Goal: Task Accomplishment & Management: Manage account settings

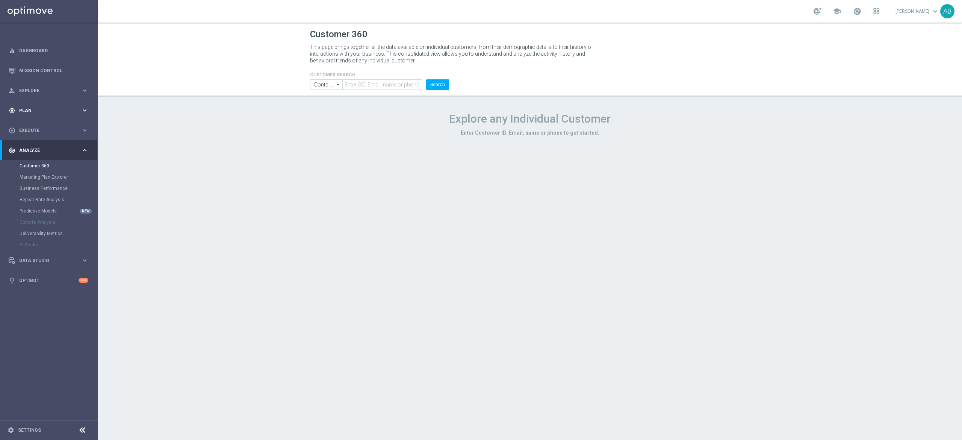
click at [50, 104] on div "gps_fixed Plan keyboard_arrow_right" at bounding box center [48, 110] width 97 height 20
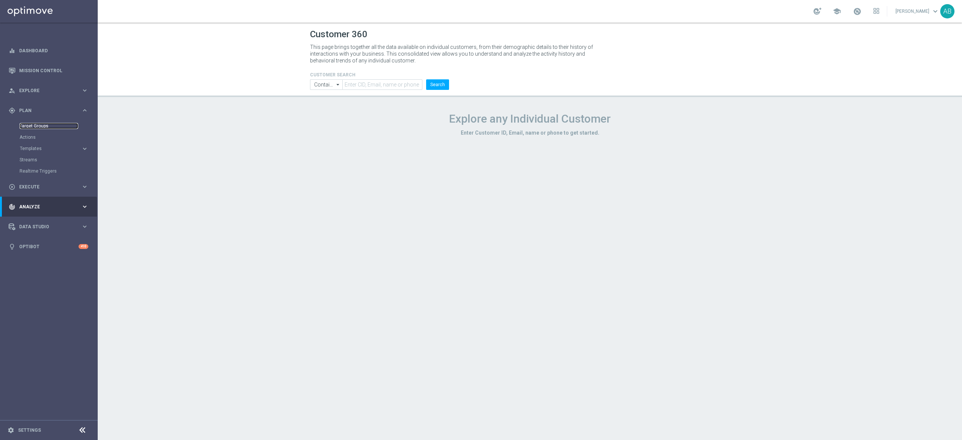
click at [45, 123] on link "Target Groups" at bounding box center [49, 126] width 59 height 6
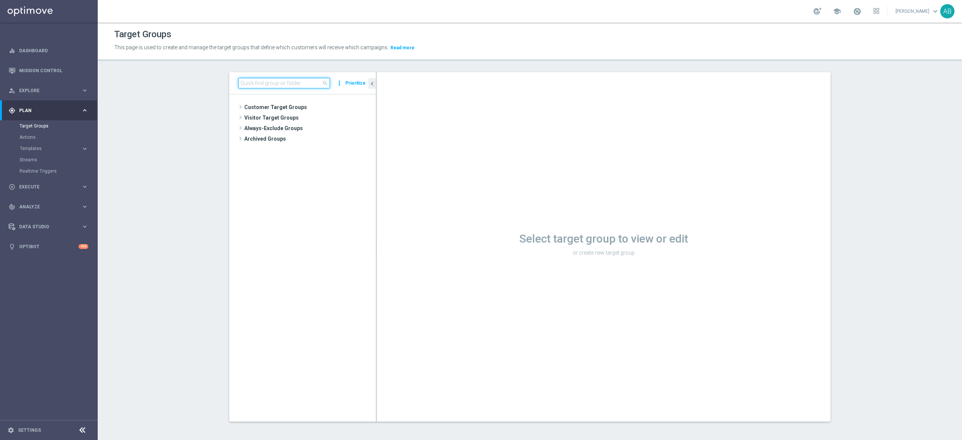
click at [304, 83] on input at bounding box center [284, 83] width 92 height 11
click at [272, 75] on div "search more_vert Prioritize" at bounding box center [302, 83] width 147 height 22
click at [271, 82] on input at bounding box center [284, 83] width 92 height 11
paste input "E_ALL_TARGET_OFFER_PLANSZA LECH CRVENA _060825"
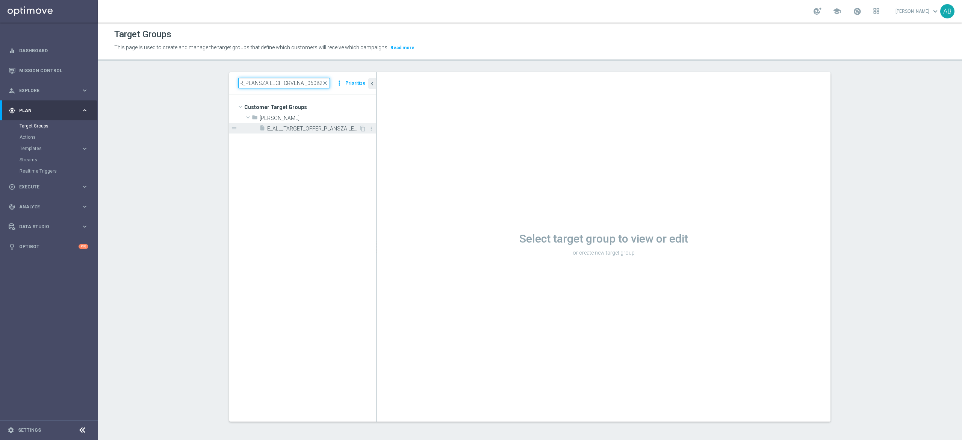
type input "E_ALL_TARGET_OFFER_PLANSZA LECH CRVENA _060825"
click at [298, 126] on span "E_ALL_TARGET_OFFER_PLANSZA LECH CRVENA _060825" at bounding box center [313, 129] width 92 height 6
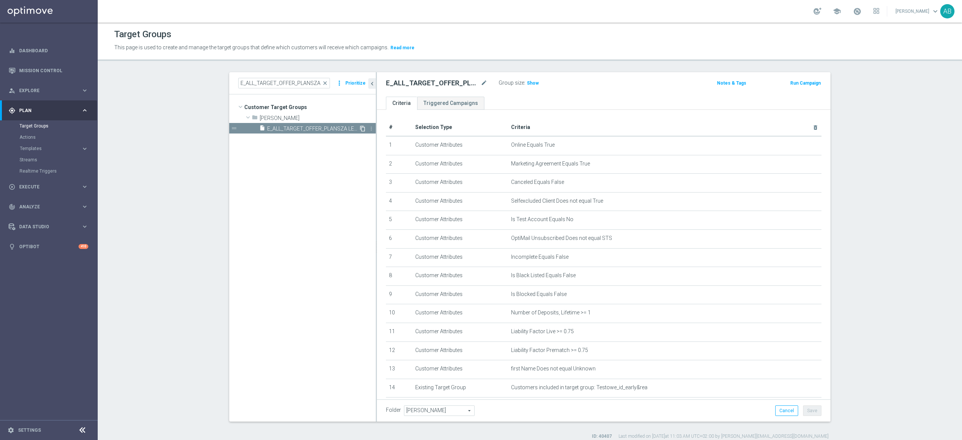
click at [360, 129] on icon "content_copy" at bounding box center [363, 129] width 6 height 6
click at [481, 82] on icon "mode_edit" at bounding box center [484, 83] width 7 height 9
click at [412, 84] on input "Copy of E_ALL_TARGET_OFFER_PLANSZA LECH CRVENA _060825" at bounding box center [436, 84] width 101 height 11
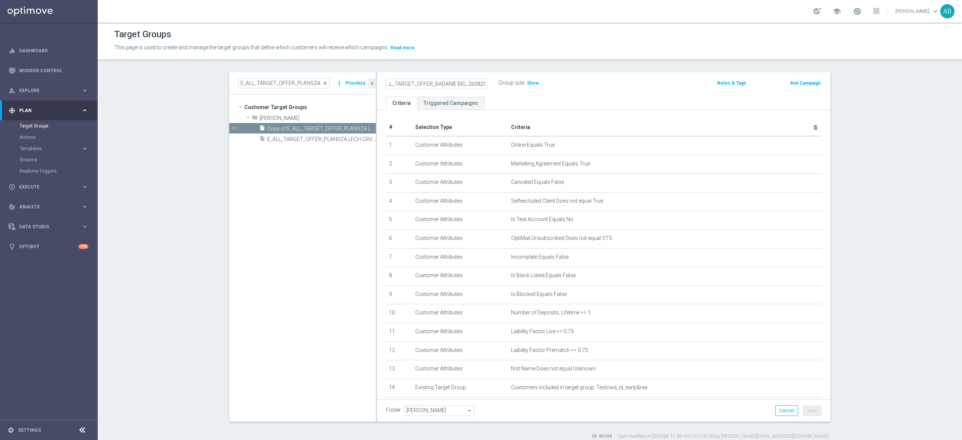
click at [459, 83] on input "E_ALL_TARGET_OFFER_BADANIE BIG_260825" at bounding box center [436, 84] width 101 height 11
click at [430, 86] on input "E_ALL_TARGET_OFFER_BADANIE BIG_260825" at bounding box center [436, 84] width 101 height 11
click at [459, 83] on input "E_ALL_TARGET_OFFER_BADANIE BIG_260825" at bounding box center [436, 84] width 101 height 11
type input "E_ALL_TARGET_OFFER_BADANIE BIG_260825"
click at [481, 83] on icon "mode_edit" at bounding box center [484, 83] width 7 height 9
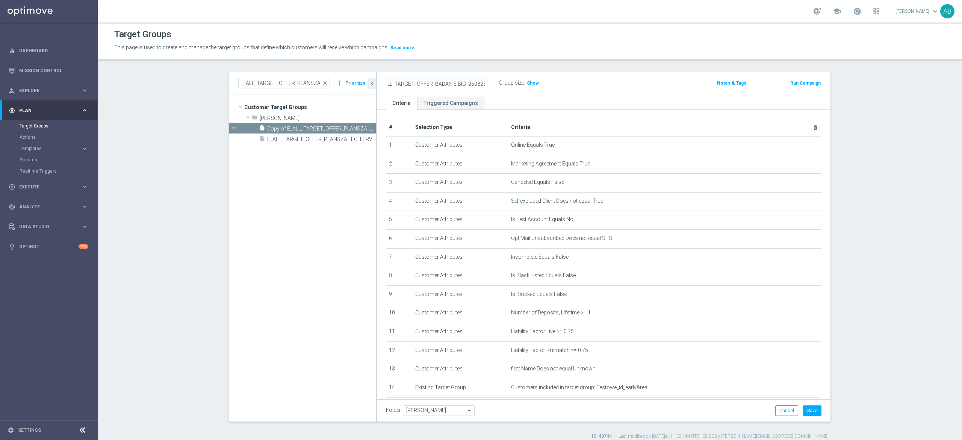
click at [459, 80] on input "E_ALL_TARGET_OFFER_BADANIE BIG_260825" at bounding box center [436, 84] width 101 height 11
type input "E_ALL_TARGET_OFFER_BADANIE BIG NEGATIVE_260825"
click at [567, 83] on div "Group size : Show" at bounding box center [536, 82] width 75 height 9
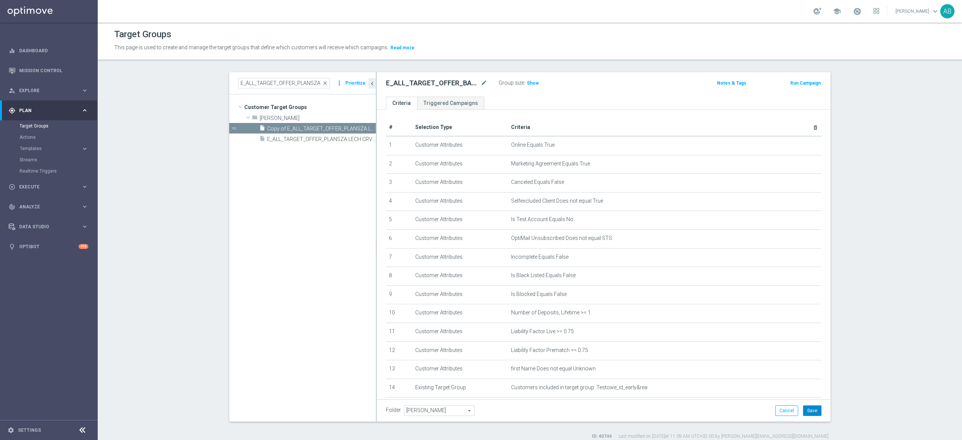
click at [811, 410] on button "Save" at bounding box center [812, 410] width 18 height 11
click at [456, 83] on h2 "E_ALL_TARGET_OFFER_BADANIE BIG NEGATIVE_260825" at bounding box center [432, 83] width 93 height 9
copy div "E_ALL_TARGET_OFFER_BADANIE BIG NEGATIVE_260825"
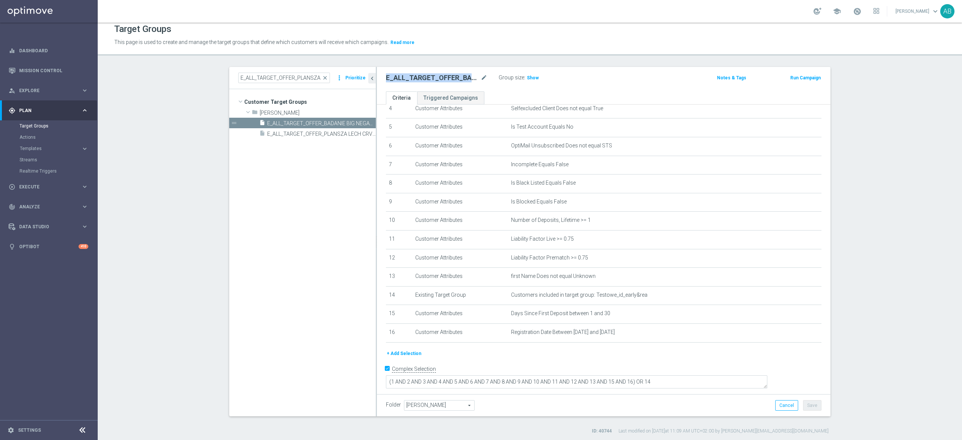
scroll to position [7, 0]
click at [386, 374] on input "Complex Selection" at bounding box center [388, 368] width 5 height 11
checkbox input "false"
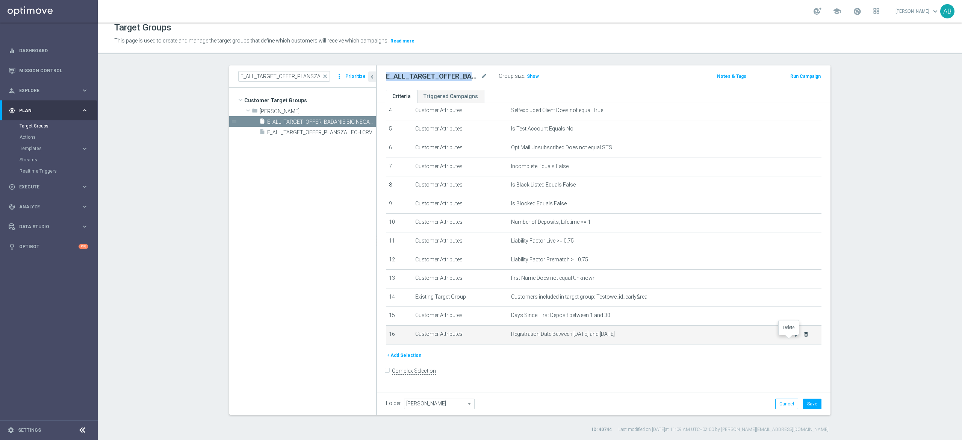
click at [803, 337] on icon "delete_forever" at bounding box center [806, 334] width 6 height 6
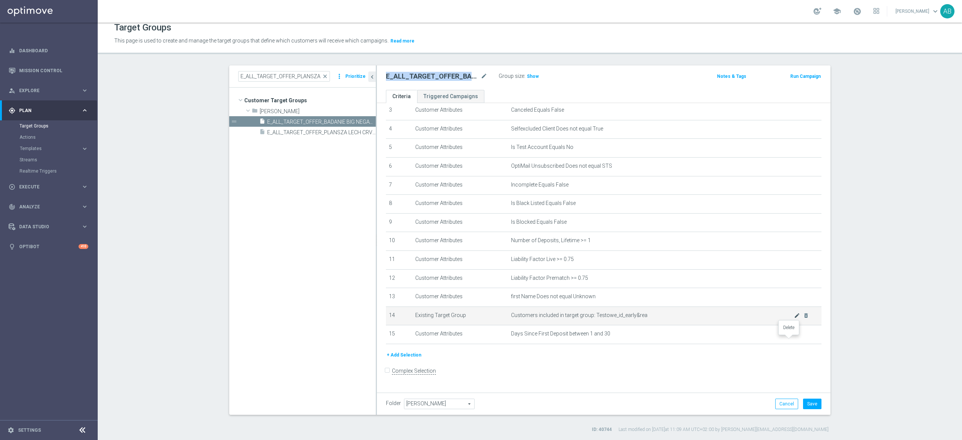
scroll to position [47, 0]
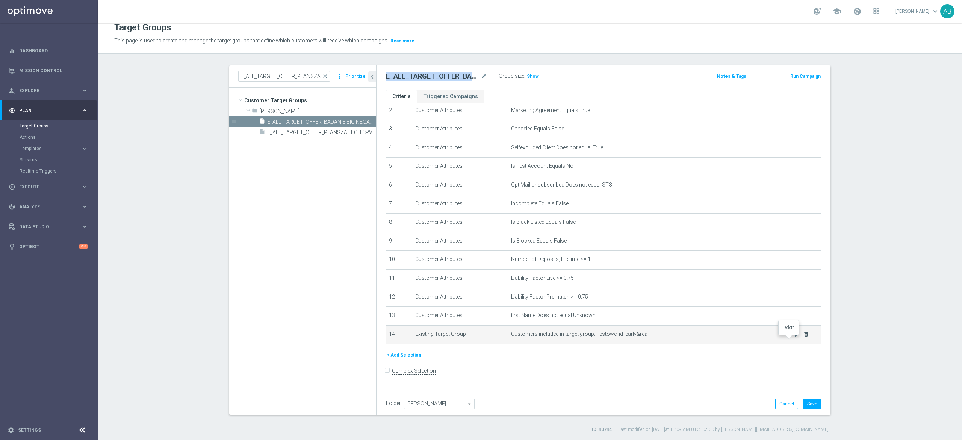
click at [803, 337] on icon "delete_forever" at bounding box center [806, 334] width 6 height 6
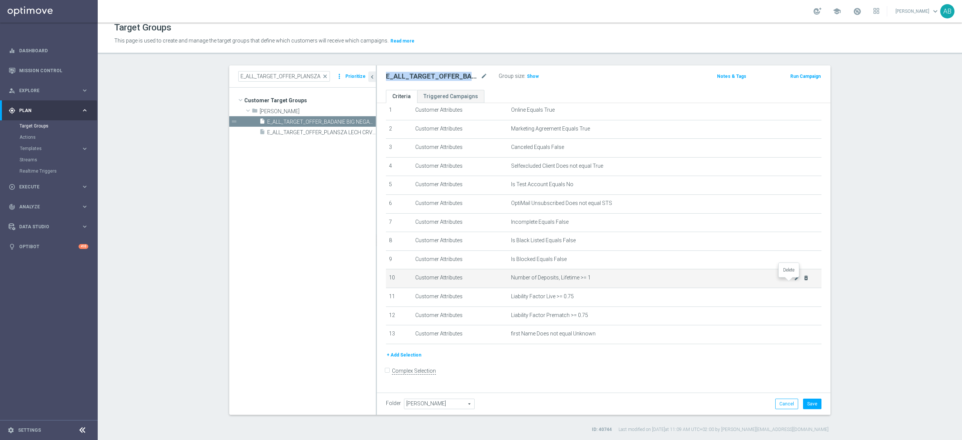
click at [803, 280] on icon "delete_forever" at bounding box center [806, 278] width 6 height 6
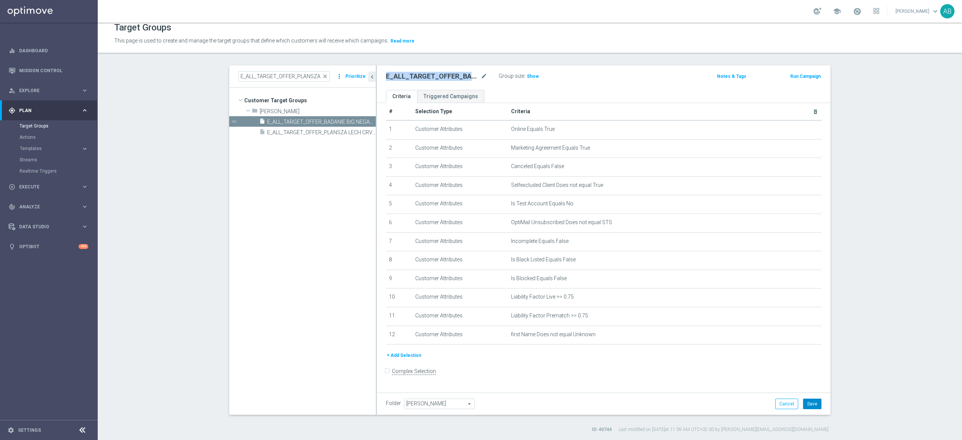
click at [813, 406] on button "Save" at bounding box center [812, 403] width 18 height 11
click at [403, 351] on div "# Selection Type Criteria delete_forever 1 Customer Attributes Online Equals Tr…" at bounding box center [603, 227] width 447 height 248
click at [398, 359] on button "+ Add Selection" at bounding box center [404, 355] width 36 height 8
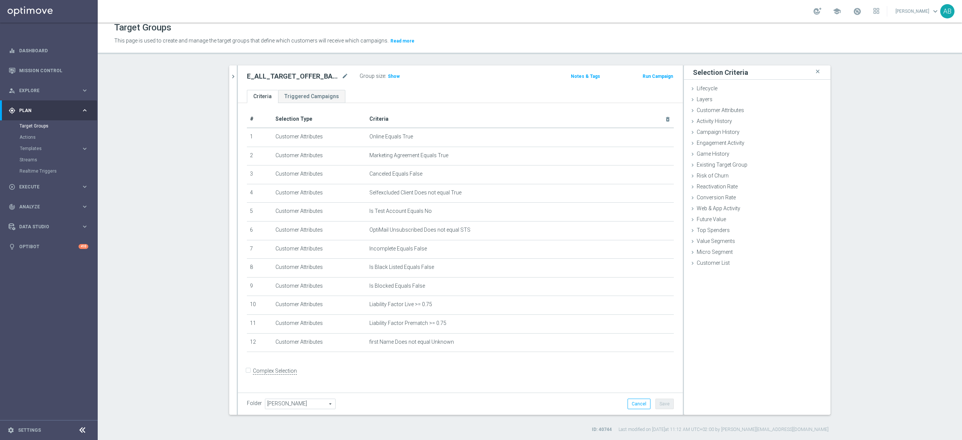
scroll to position [1, 0]
click at [707, 263] on span "Customer List" at bounding box center [713, 263] width 33 height 6
click at [719, 324] on label "Import CSV File" at bounding box center [714, 324] width 38 height 9
click at [0, 0] on input "Import CSV File" at bounding box center [0, 0] width 0 height 0
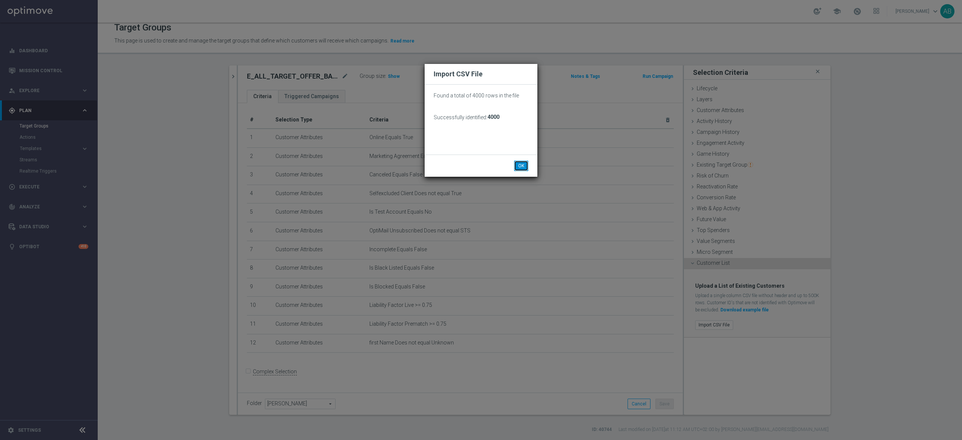
click at [518, 163] on button "OK" at bounding box center [521, 166] width 14 height 11
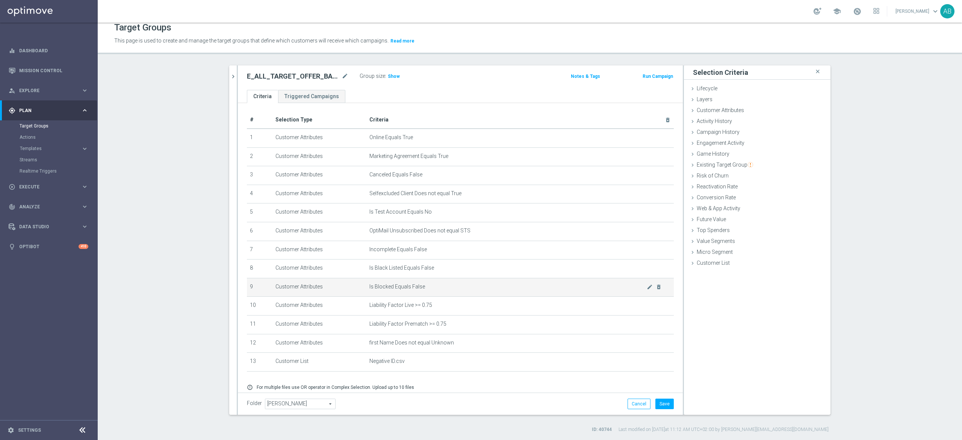
scroll to position [32, 0]
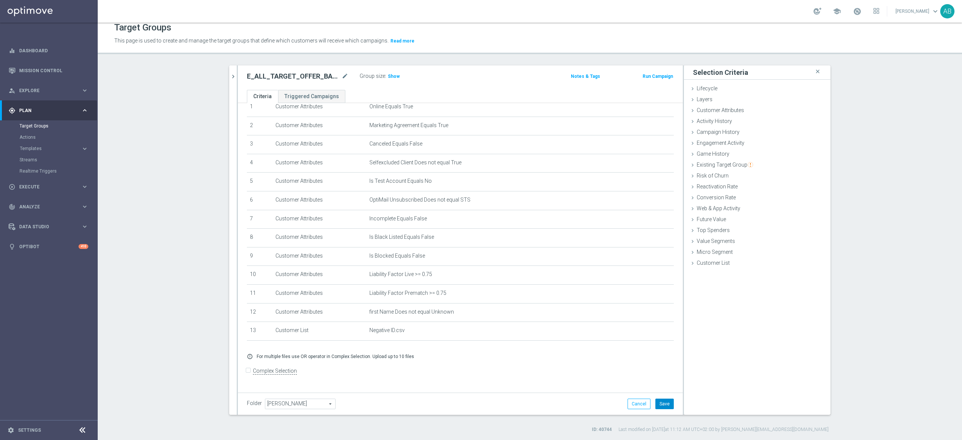
drag, startPoint x: 663, startPoint y: 401, endPoint x: 633, endPoint y: 362, distance: 48.5
click at [663, 401] on button "Save" at bounding box center [665, 403] width 18 height 11
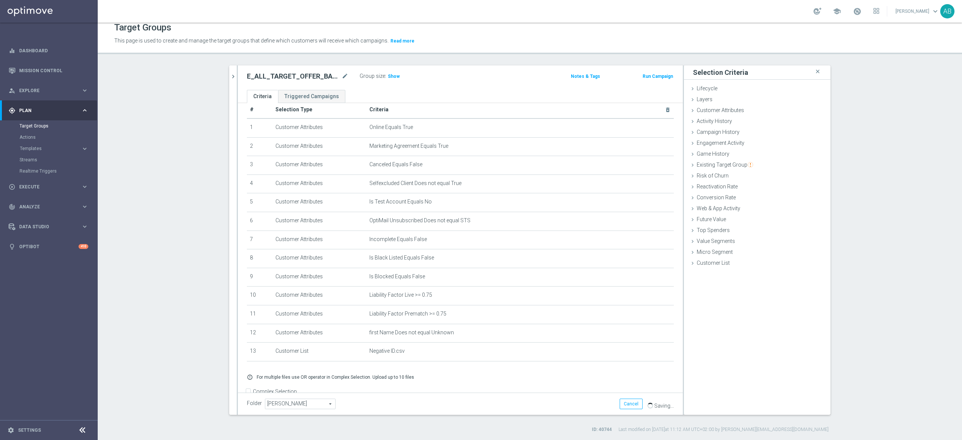
scroll to position [0, 0]
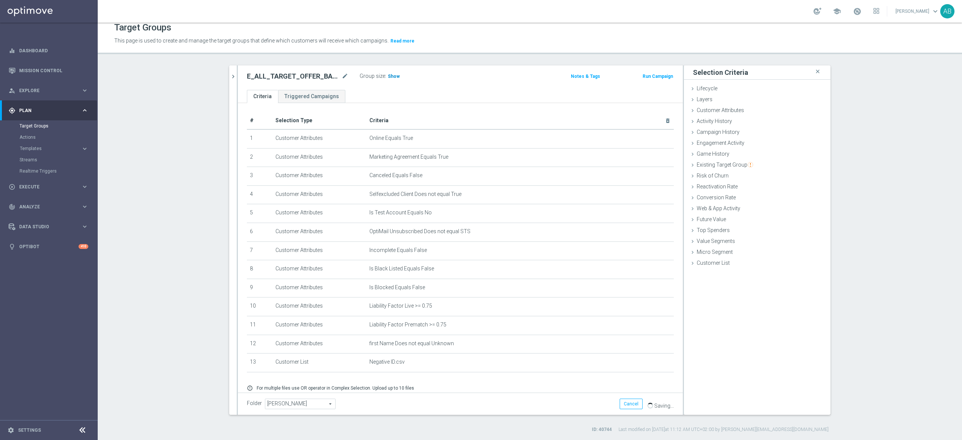
click at [389, 76] on span "Show" at bounding box center [394, 76] width 12 height 5
click at [303, 75] on h2 "E_ALL_TARGET_OFFER_BADANIE BIG NEGATIVE_260825" at bounding box center [293, 76] width 93 height 9
copy div "E_ALL_TARGET_OFFER_BADANIE BIG NEGATIVE_260825"
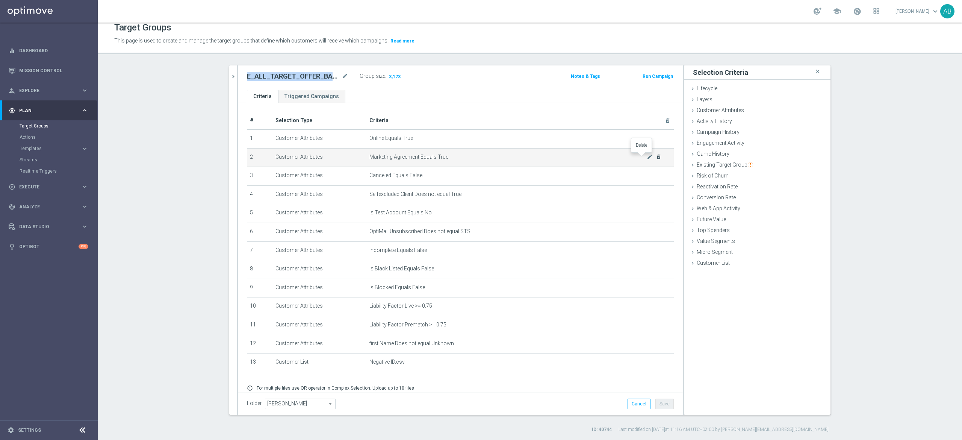
click at [656, 154] on icon "delete_forever" at bounding box center [659, 157] width 6 height 6
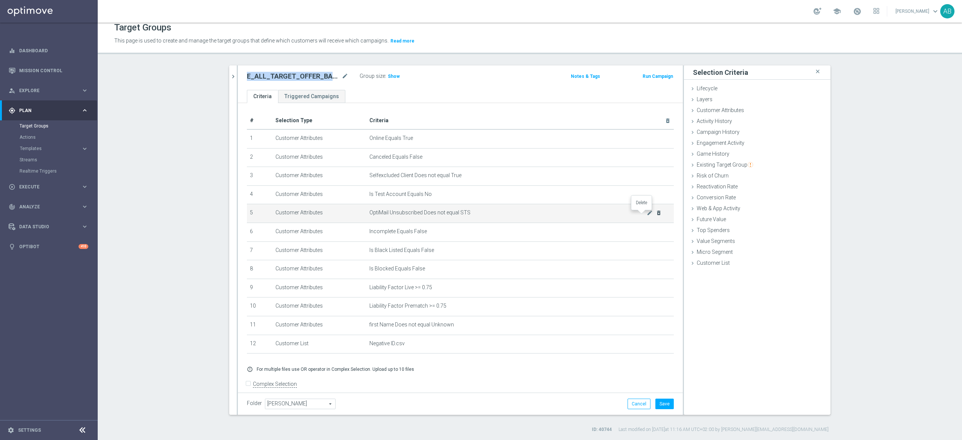
click at [656, 214] on icon "delete_forever" at bounding box center [659, 213] width 6 height 6
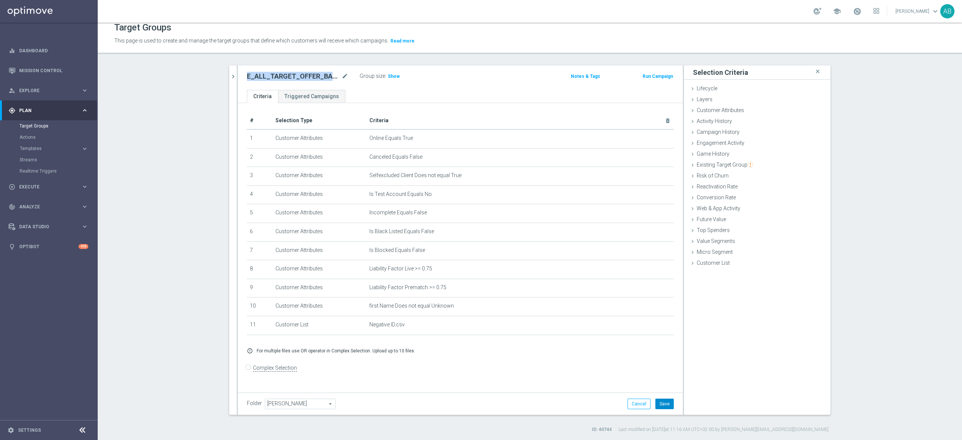
click at [659, 403] on button "Save" at bounding box center [665, 403] width 18 height 11
click at [390, 76] on span "Show" at bounding box center [394, 76] width 12 height 5
click at [900, 123] on section "E_ALL_TARGET_OFFER_PLANSZA LECH CRVENA _060825 close more_vert Prioritize Custo…" at bounding box center [530, 248] width 865 height 367
click at [230, 77] on icon "chevron_right" at bounding box center [233, 76] width 7 height 7
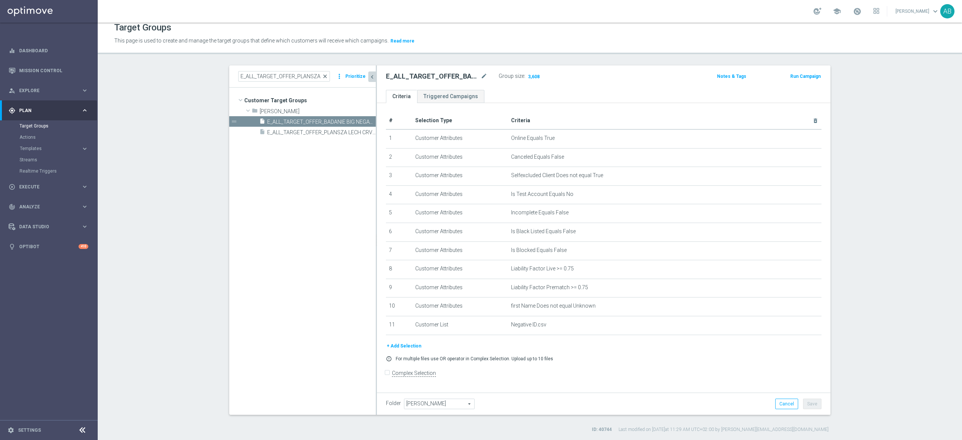
click at [322, 75] on span "close" at bounding box center [325, 76] width 6 height 6
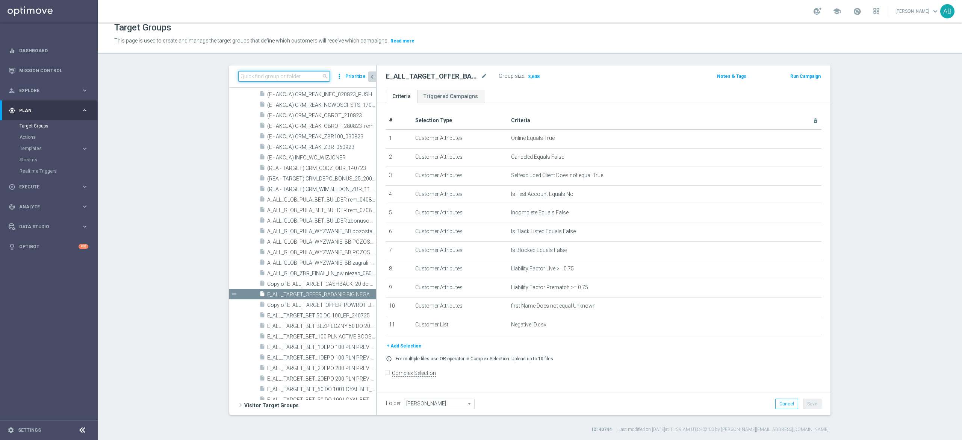
click at [309, 77] on input at bounding box center [284, 76] width 92 height 11
paste input "E_ALL_TARGET_OFFER_BADANIE BIG NEGATIVE_260825"
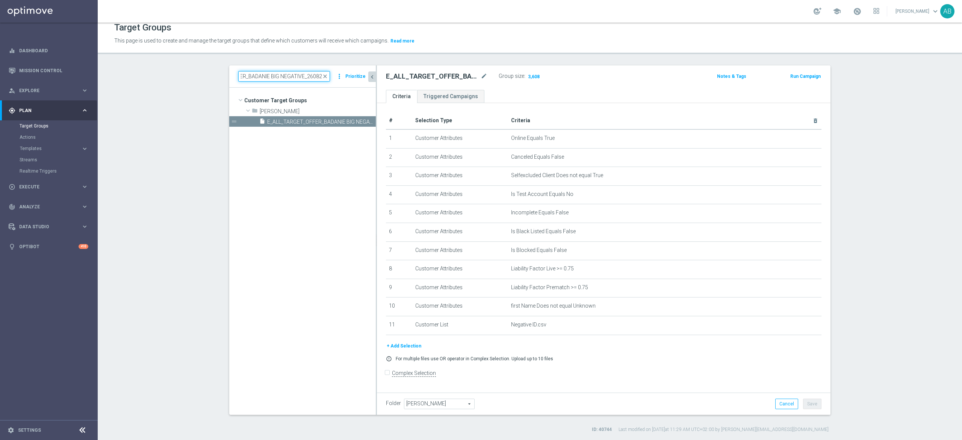
scroll to position [0, 0]
type input "E_ALL_TARGET_OFFER_BADANIE BIG NEGATIVE_260825"
click at [282, 122] on span "E_ALL_TARGET_OFFER_BADANIE BIG NEGATIVE_260825" at bounding box center [313, 122] width 92 height 6
click at [360, 123] on icon "content_copy" at bounding box center [363, 122] width 6 height 6
click at [481, 74] on icon "mode_edit" at bounding box center [484, 76] width 7 height 9
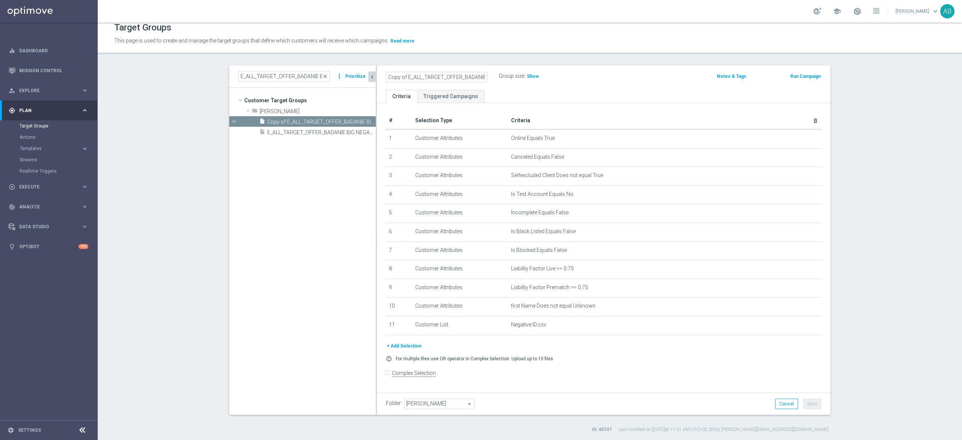
scroll to position [0, 54]
click at [437, 77] on input "Copy of E_ALL_TARGET_OFFER_BADANIE BIG NEGATIVE_260825" at bounding box center [436, 77] width 101 height 11
type input "E_ALL_TARGET_OFFER_BADANIE BIG LOW_260825"
click at [652, 89] on div "E_ALL_TARGET_OFFER_BADANIE BIG LOW_260825 Group size : Show Notes & Tags Run Ca…" at bounding box center [604, 77] width 454 height 24
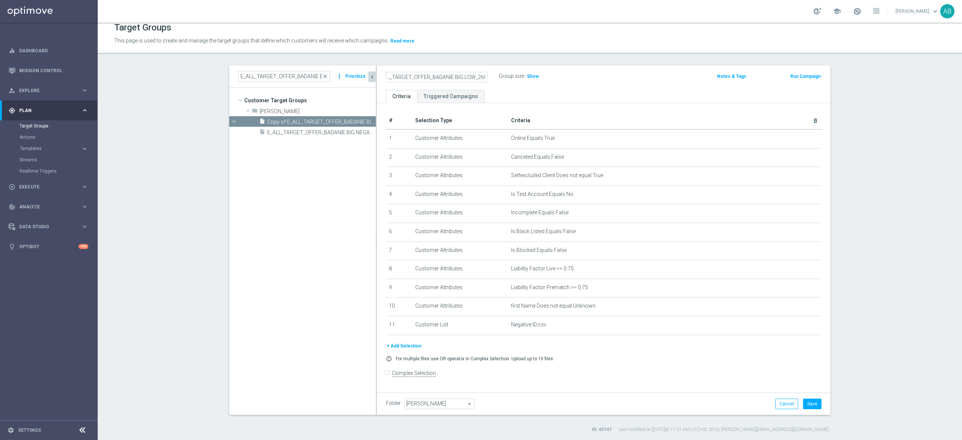
scroll to position [0, 0]
click at [812, 405] on button "Save" at bounding box center [812, 403] width 18 height 11
click at [804, 328] on icon "delete_forever" at bounding box center [807, 325] width 6 height 6
click at [442, 71] on div "E_ALL_TARGET_OFFER_BADANIE BIG LOW_260825 mode_edit" at bounding box center [442, 76] width 113 height 11
click at [442, 72] on h2 "E_ALL_TARGET_OFFER_BADANIE BIG LOW_260825" at bounding box center [432, 76] width 93 height 9
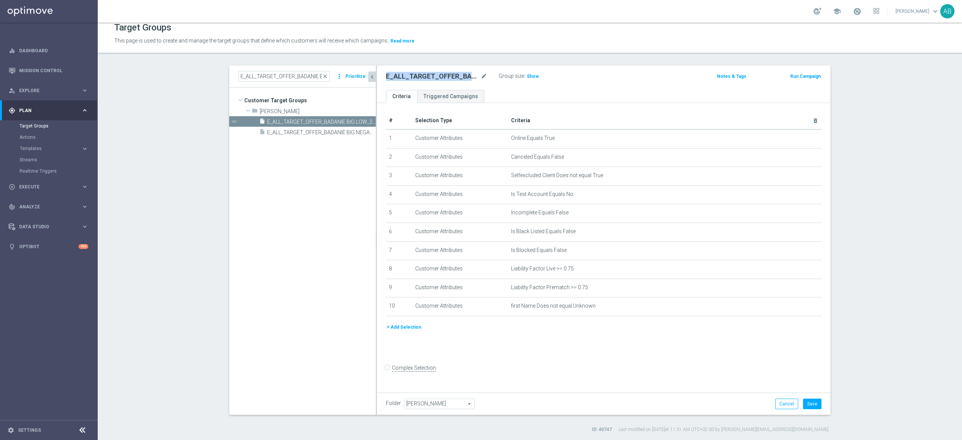
click at [442, 72] on h2 "E_ALL_TARGET_OFFER_BADANIE BIG LOW_260825" at bounding box center [432, 76] width 93 height 9
copy div "E_ALL_TARGET_OFFER_BADANIE BIG LOW_260825"
click at [401, 331] on button "+ Add Selection" at bounding box center [404, 327] width 36 height 8
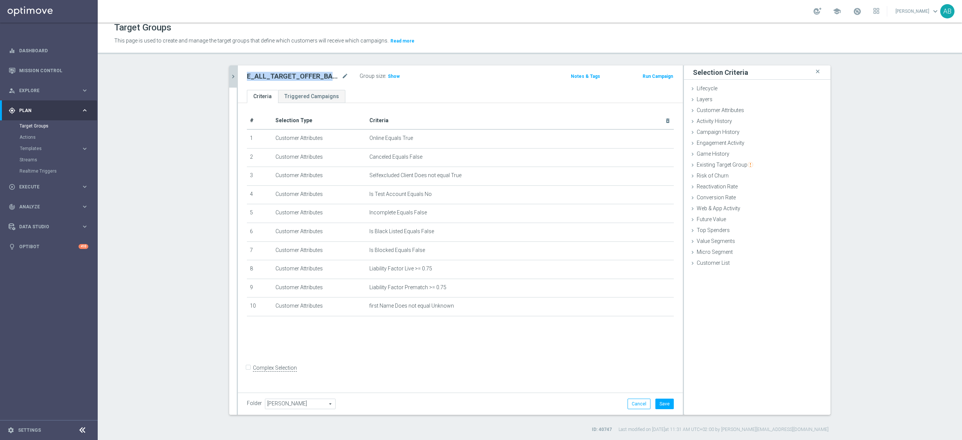
click at [230, 73] on icon "chevron_right" at bounding box center [233, 76] width 7 height 7
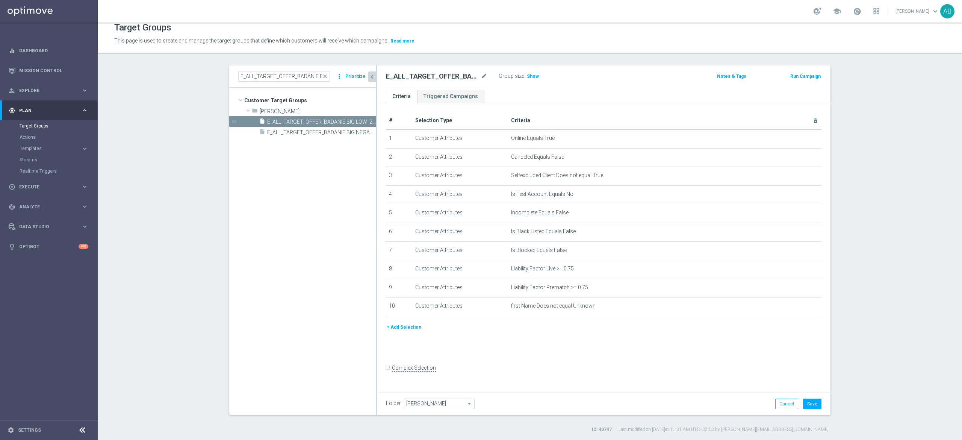
click at [400, 331] on button "+ Add Selection" at bounding box center [404, 327] width 36 height 8
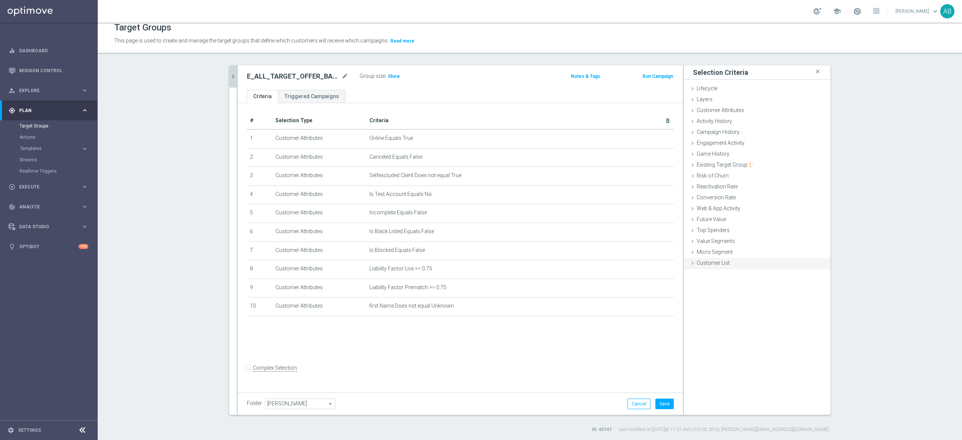
click at [697, 264] on span "Customer List" at bounding box center [713, 263] width 33 height 6
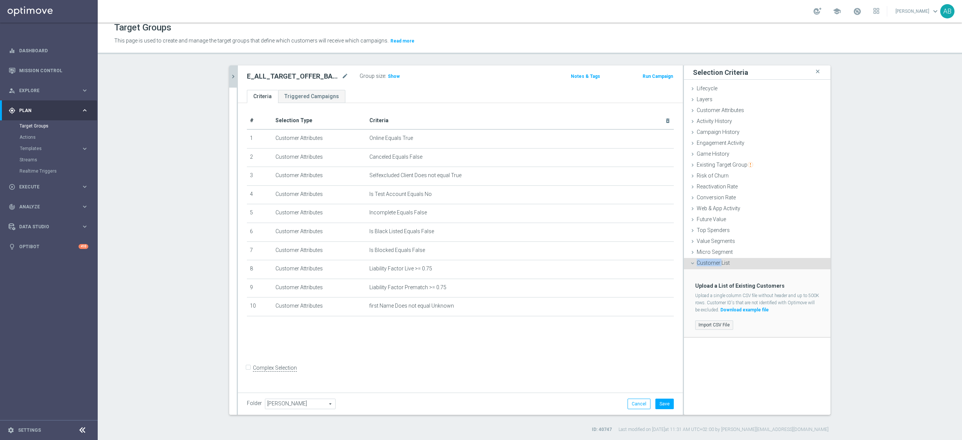
click at [711, 323] on label "Import CSV File" at bounding box center [714, 324] width 38 height 9
click at [0, 0] on input "Import CSV File" at bounding box center [0, 0] width 0 height 0
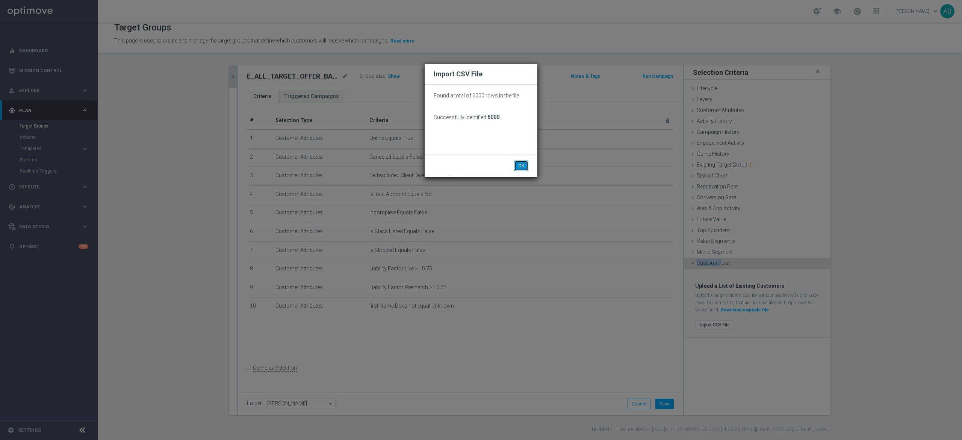
click at [524, 162] on button "OK" at bounding box center [521, 166] width 14 height 11
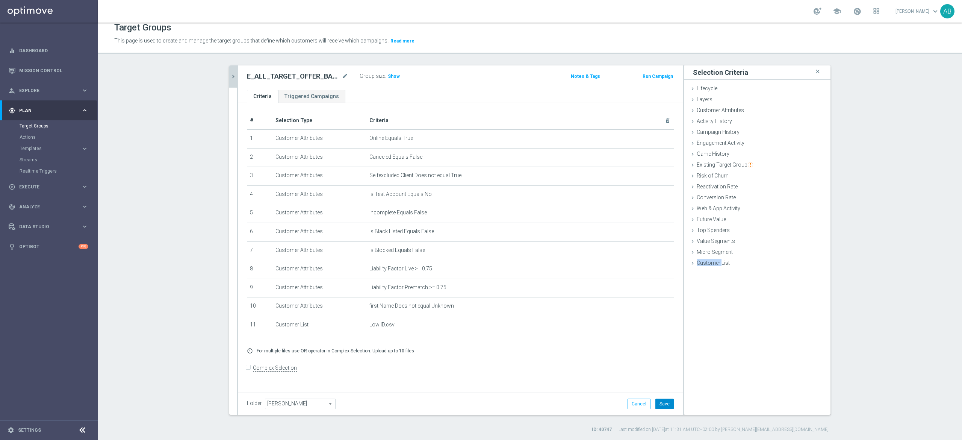
click at [659, 404] on button "Save" at bounding box center [665, 403] width 18 height 11
click at [388, 74] on span "Show" at bounding box center [394, 76] width 12 height 5
click at [230, 77] on icon "chevron_right" at bounding box center [233, 76] width 7 height 7
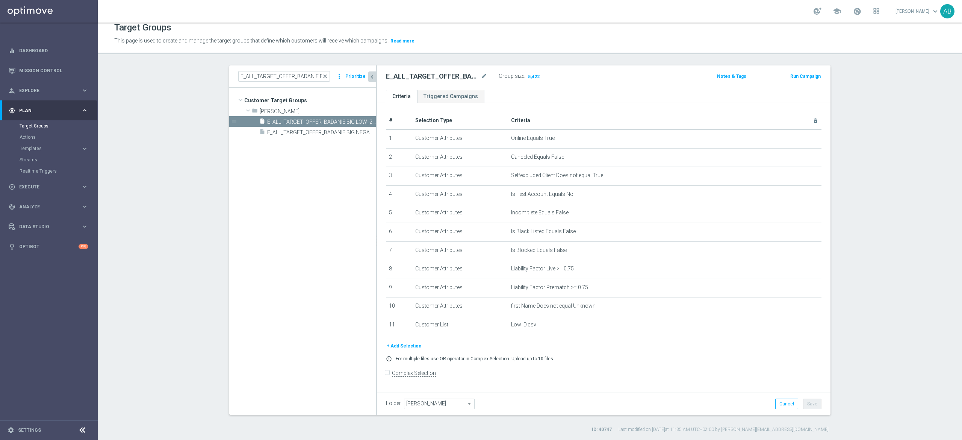
click at [323, 77] on span "close" at bounding box center [325, 76] width 6 height 6
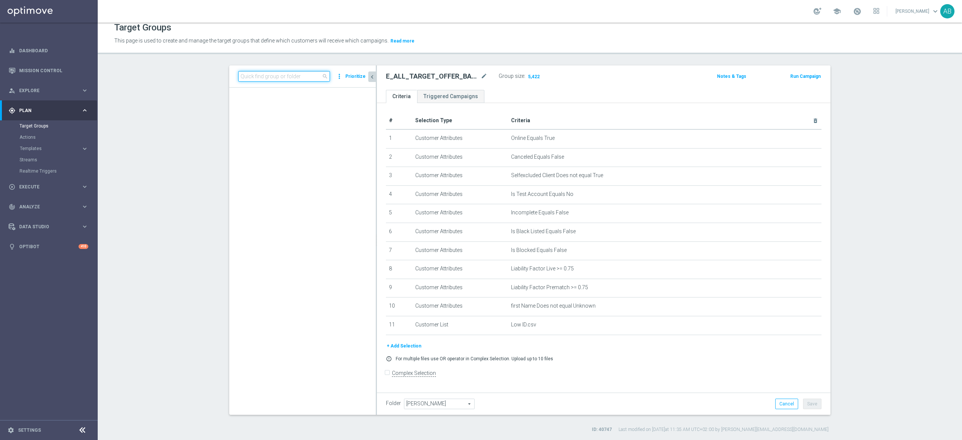
click at [301, 75] on input at bounding box center [284, 76] width 92 height 11
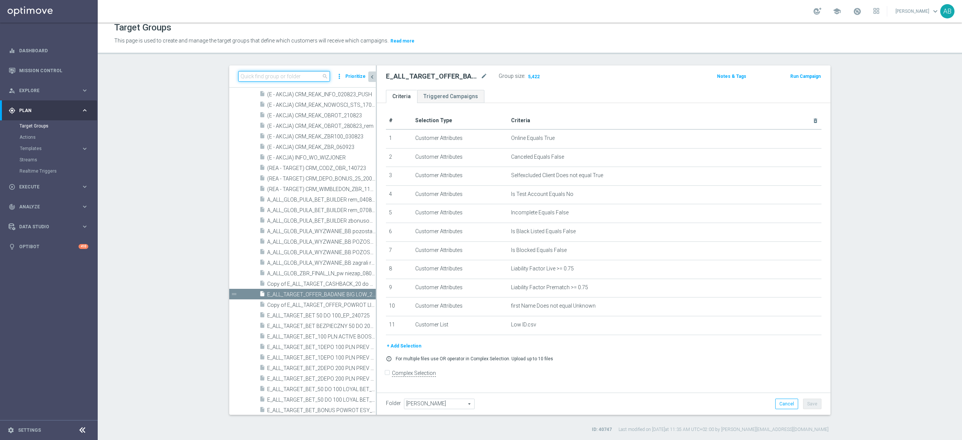
paste input "E_ALL_TARGET_OFFER_BADANIE BIG LOW_260825"
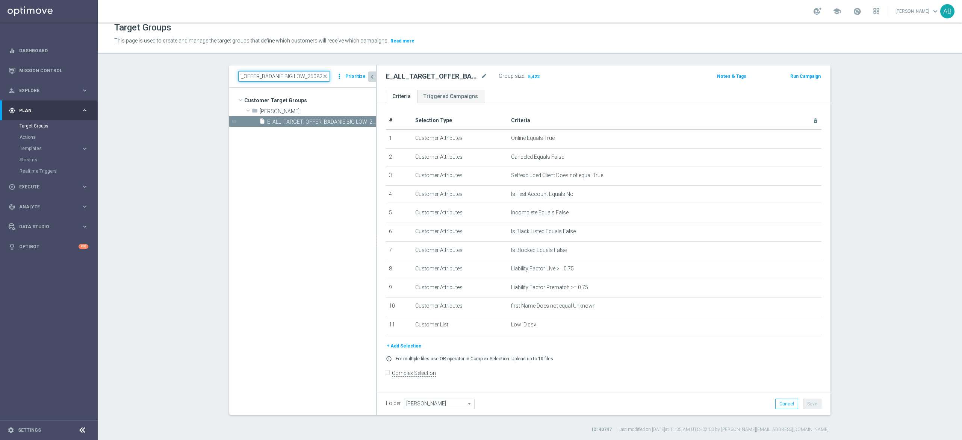
scroll to position [0, 0]
type input "E_ALL_TARGET_OFFER_BADANIE BIG LOW_260825"
click at [360, 122] on icon "content_copy" at bounding box center [363, 122] width 6 height 6
click at [481, 77] on icon "mode_edit" at bounding box center [484, 76] width 7 height 9
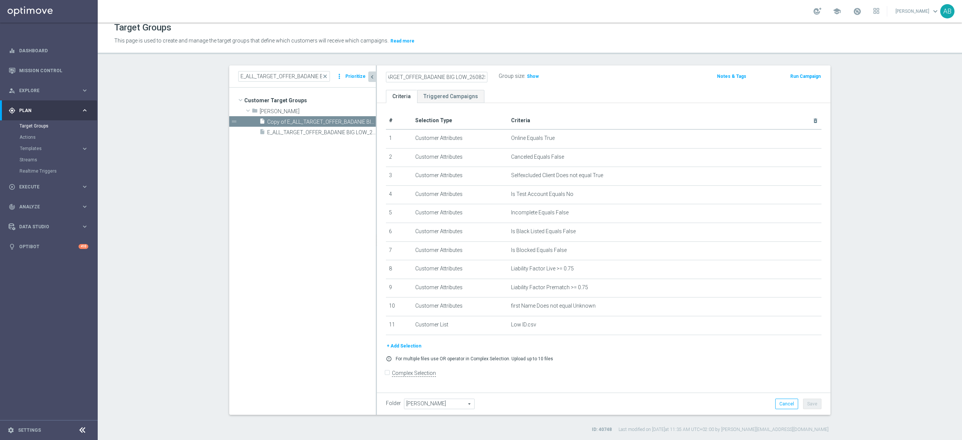
click at [429, 78] on input "Copy of E_ALL_TARGET_OFFER_BADANIE BIG LOW_260825" at bounding box center [436, 77] width 101 height 11
type input "E_ALL_TARGET_OFFER_BADANIE BIG HIGH_260825"
click at [601, 90] on ul "Criteria Triggered Campaigns" at bounding box center [604, 96] width 454 height 13
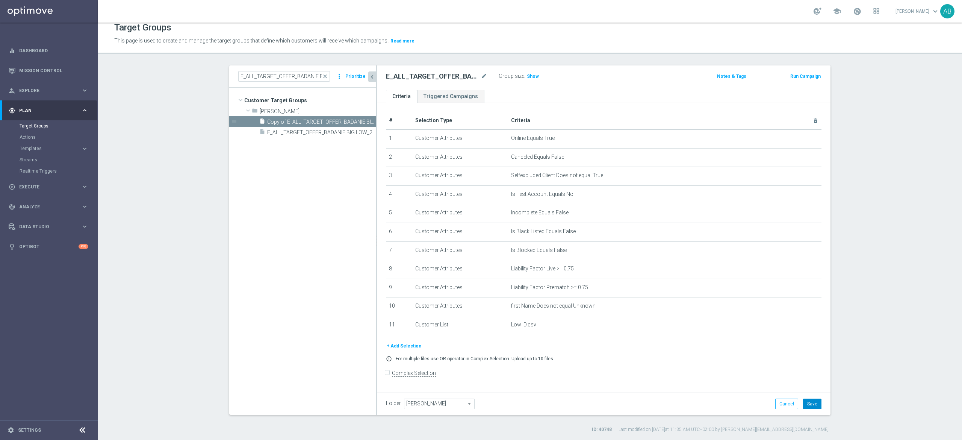
click at [812, 407] on button "Save" at bounding box center [812, 403] width 18 height 11
click at [408, 75] on h2 "E_ALL_TARGET_OFFER_BADANIE BIG HIGH_260825" at bounding box center [432, 76] width 93 height 9
copy div "E_ALL_TARGET_OFFER_BADANIE BIG HIGH_260825"
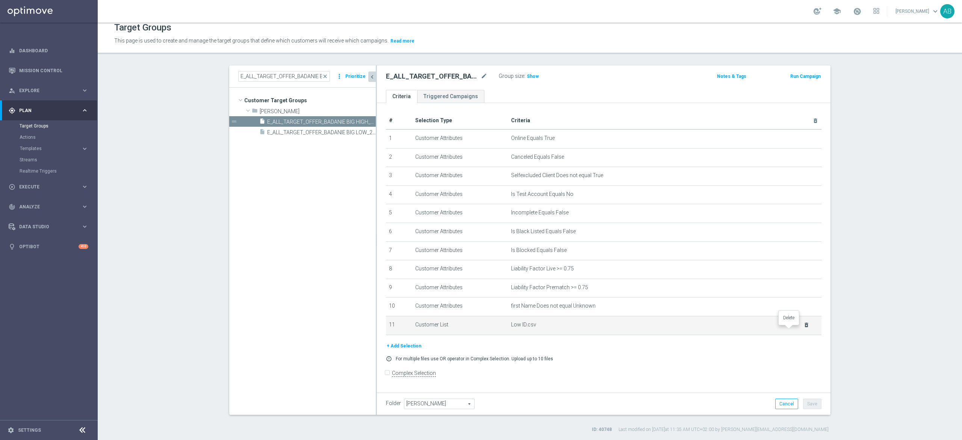
click at [804, 328] on icon "delete_forever" at bounding box center [807, 325] width 6 height 6
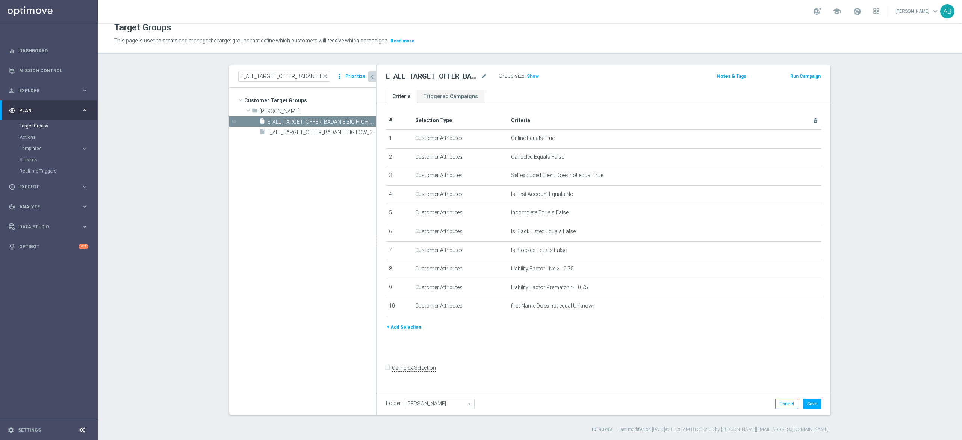
click at [407, 331] on button "+ Add Selection" at bounding box center [404, 327] width 36 height 8
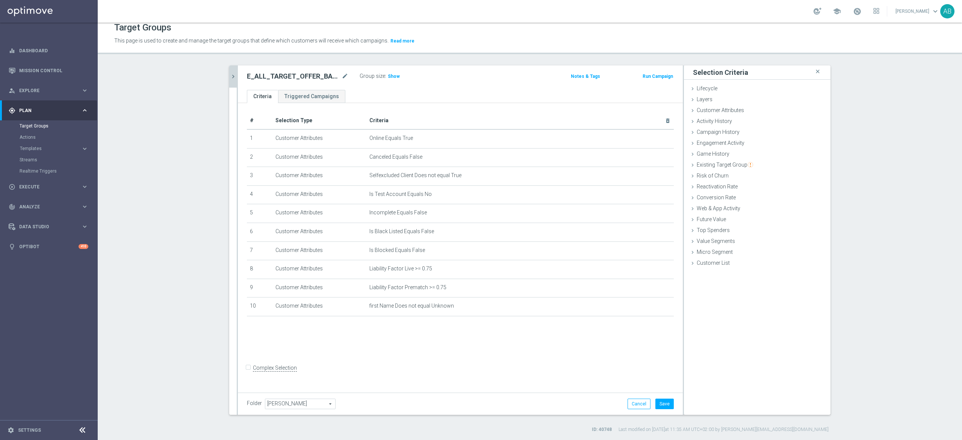
click at [710, 269] on div "Selection Criteria close Lifecycle done Cancel Add Layers done Cancel Add done" at bounding box center [757, 239] width 147 height 349
click at [710, 266] on span "Customer List" at bounding box center [713, 263] width 33 height 6
click at [722, 324] on label "Import CSV File" at bounding box center [714, 324] width 38 height 9
click at [0, 0] on input "Import CSV File" at bounding box center [0, 0] width 0 height 0
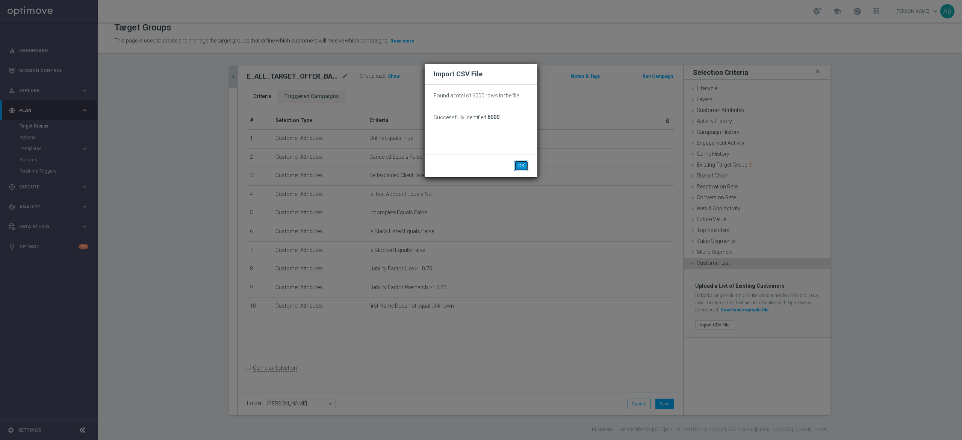
click at [519, 162] on button "OK" at bounding box center [521, 166] width 14 height 11
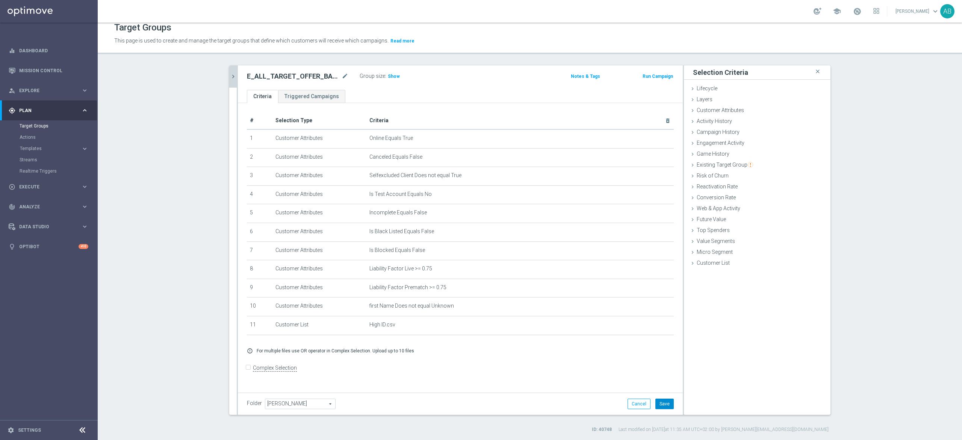
click at [661, 403] on button "Save" at bounding box center [665, 403] width 18 height 11
click at [389, 76] on span "Show" at bounding box center [394, 76] width 12 height 5
click at [230, 76] on icon "chevron_right" at bounding box center [233, 76] width 7 height 7
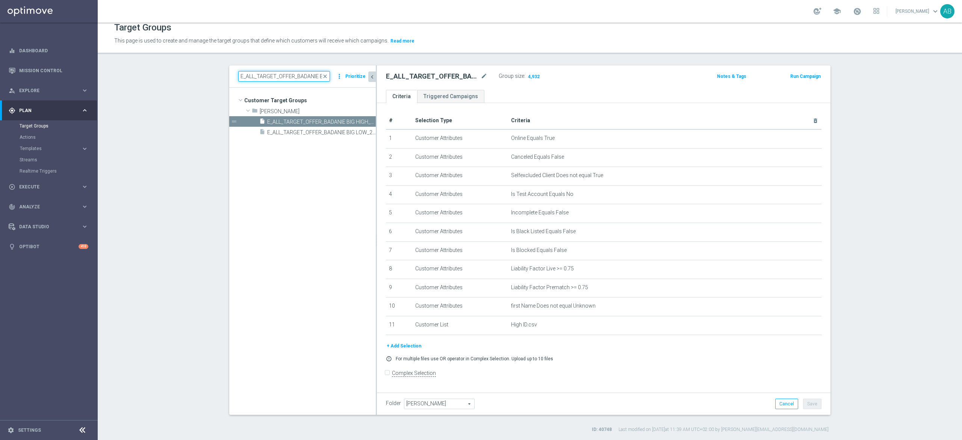
click at [279, 79] on input "E_ALL_TARGET_OFFER_BADANIE BIG LOW_260825" at bounding box center [284, 76] width 92 height 11
paste input "E_ALL_TARGET_OFFER_BADANIE BIG NEGATIVE_260825"
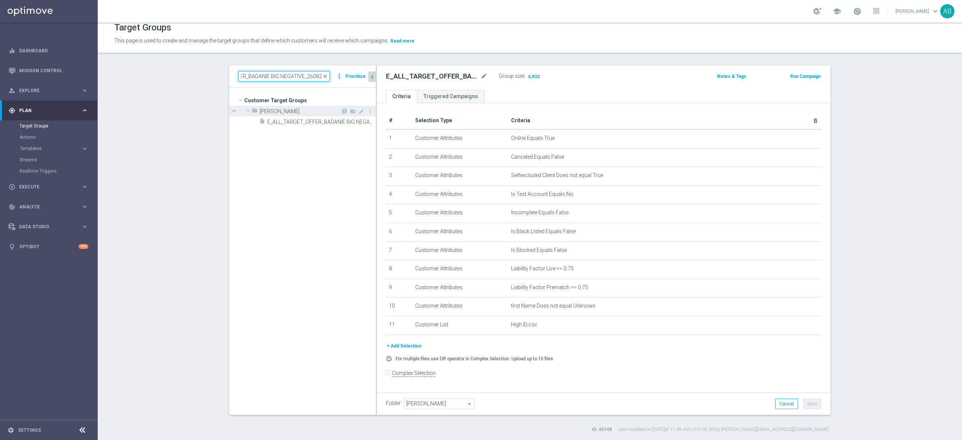
scroll to position [0, 0]
type input "E_ALL_TARGET_OFFER_BADANIE BIG NEGATIVE_260825"
click at [308, 119] on span "E_ALL_TARGET_OFFER_BADANIE BIG NEGATIVE_260825" at bounding box center [313, 122] width 92 height 6
click at [527, 74] on span "Show" at bounding box center [533, 76] width 12 height 5
click at [530, 75] on span "3,608" at bounding box center [533, 77] width 13 height 7
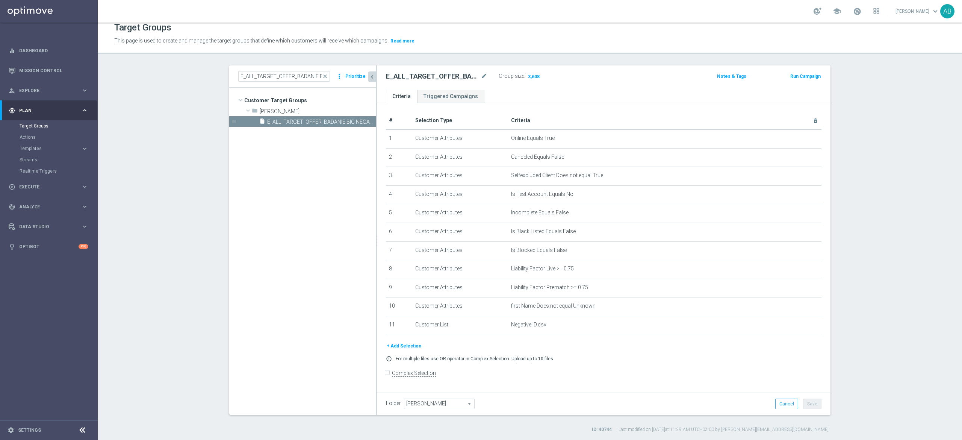
click at [273, 70] on div "E_ALL_TARGET_OFFER_BADANIE BIG NEGATIVE_260825 close more_vert Prioritize" at bounding box center [302, 76] width 147 height 22
click at [270, 79] on input "E_ALL_TARGET_OFFER_BADANIE BIG NEGATIVE_260825" at bounding box center [284, 76] width 92 height 11
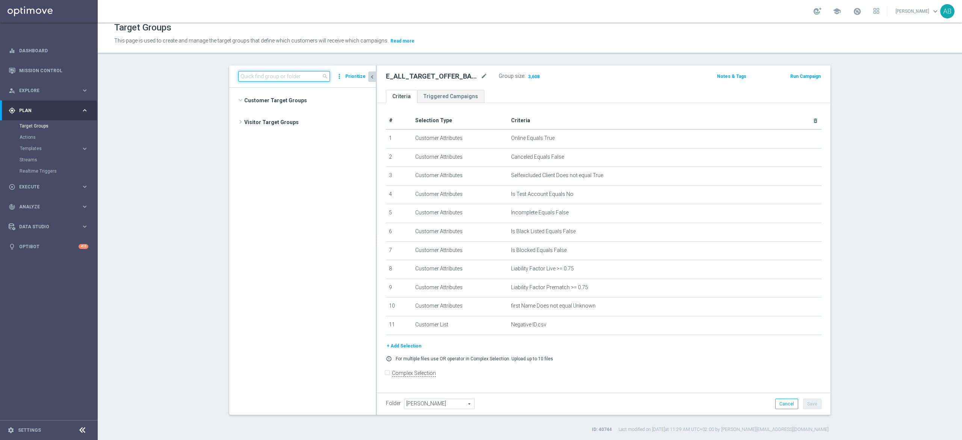
scroll to position [657, 0]
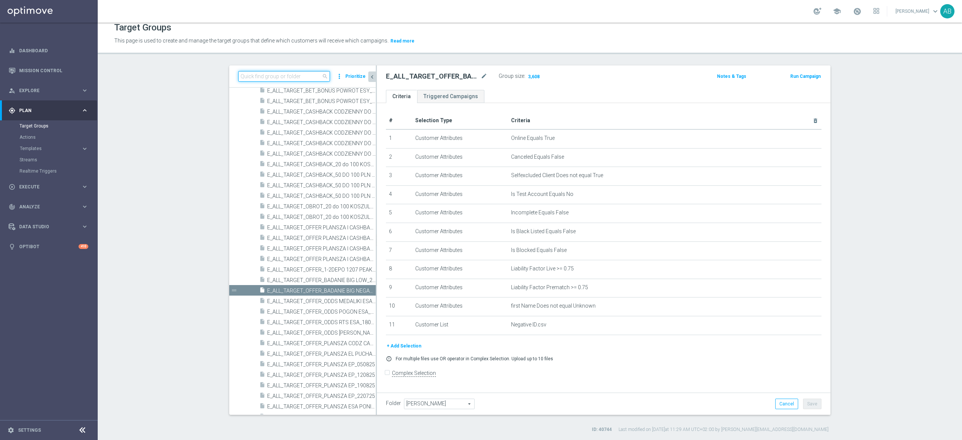
paste input "E_ALL_TARGET_OFFER_BADANIE BIG LOW_260825"
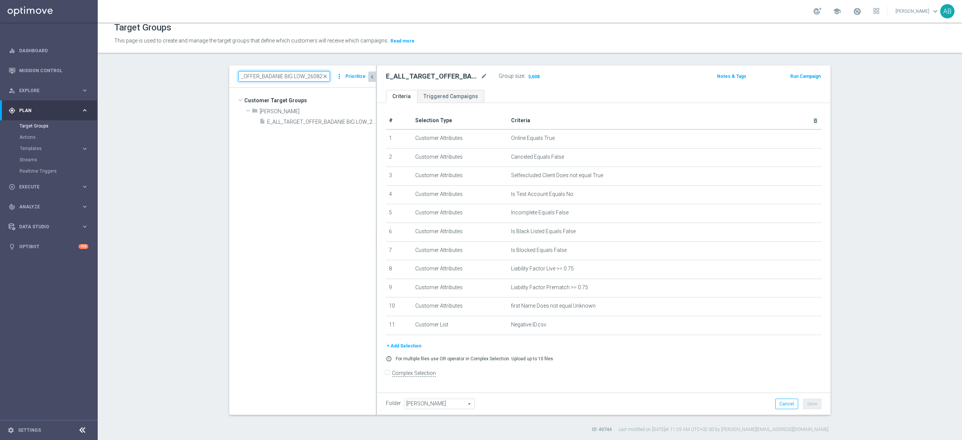
scroll to position [0, 0]
type input "E_ALL_TARGET_OFFER_BADANIE BIG LOW_260825"
click at [320, 119] on span "E_ALL_TARGET_OFFER_BADANIE BIG LOW_260825" at bounding box center [313, 122] width 92 height 6
click at [527, 76] on span "Show" at bounding box center [533, 76] width 12 height 5
click at [527, 74] on span "5,422" at bounding box center [533, 77] width 13 height 7
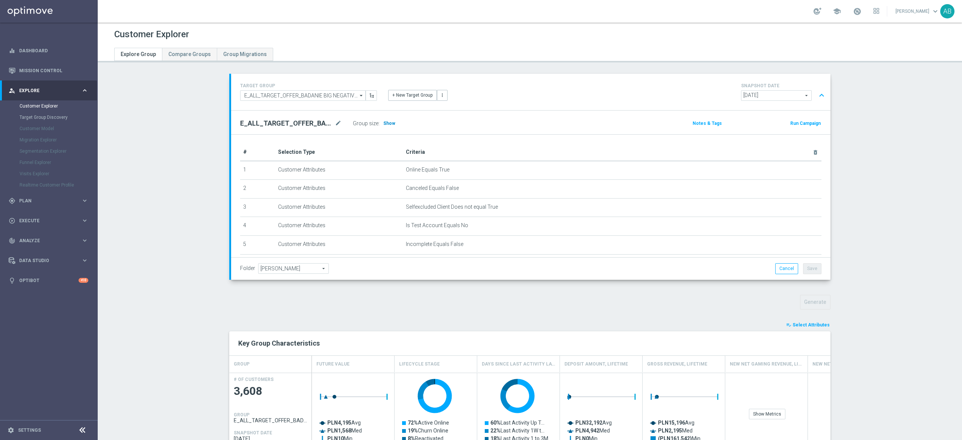
click at [384, 126] on span "Show" at bounding box center [389, 123] width 12 height 5
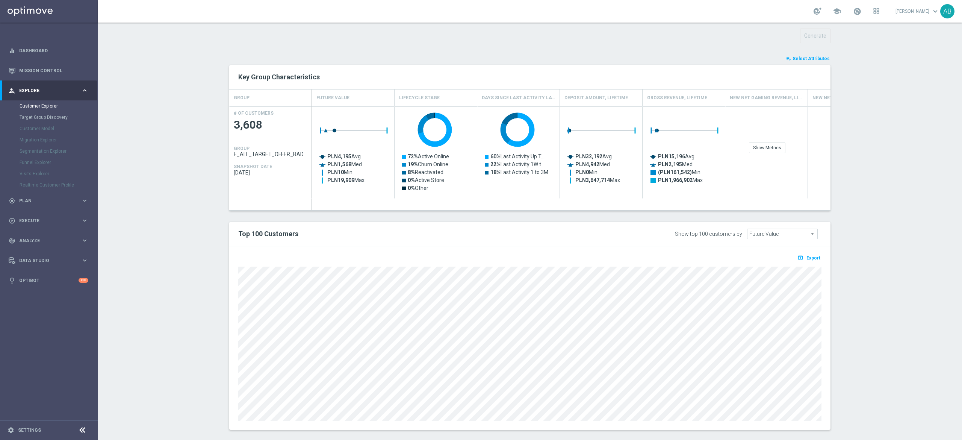
scroll to position [276, 0]
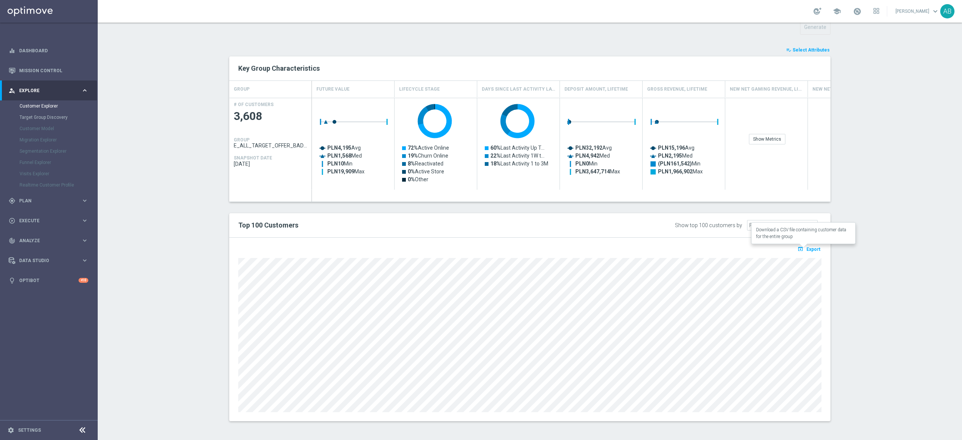
click at [811, 249] on span "Export" at bounding box center [814, 249] width 14 height 5
click at [882, 136] on section "TARGET GROUP E_ALL_TARGET_OFFER_BADANIE BIG NEGATIVE_260825 E_ALL_TARGET_OFFER_…" at bounding box center [530, 115] width 865 height 633
click at [856, 224] on section "TARGET GROUP E_ALL_TARGET_OFFER_BADANIE BIG NEGATIVE_260825 E_ALL_TARGET_OFFER_…" at bounding box center [530, 115] width 865 height 633
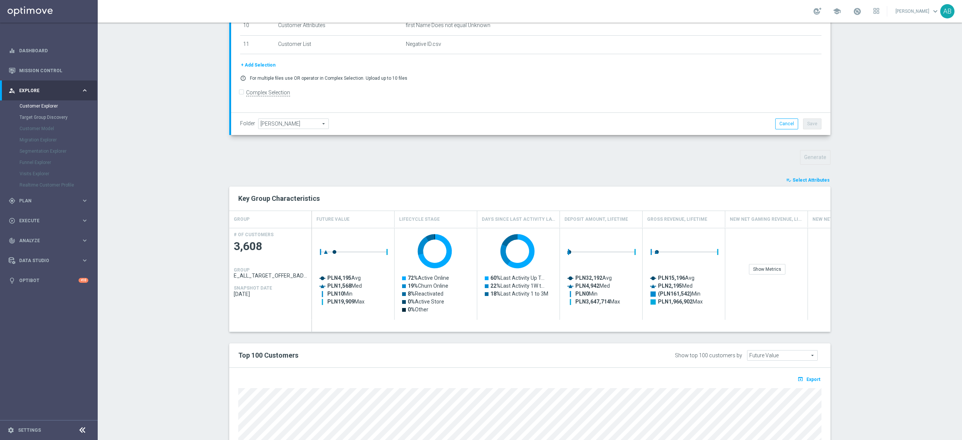
scroll to position [0, 0]
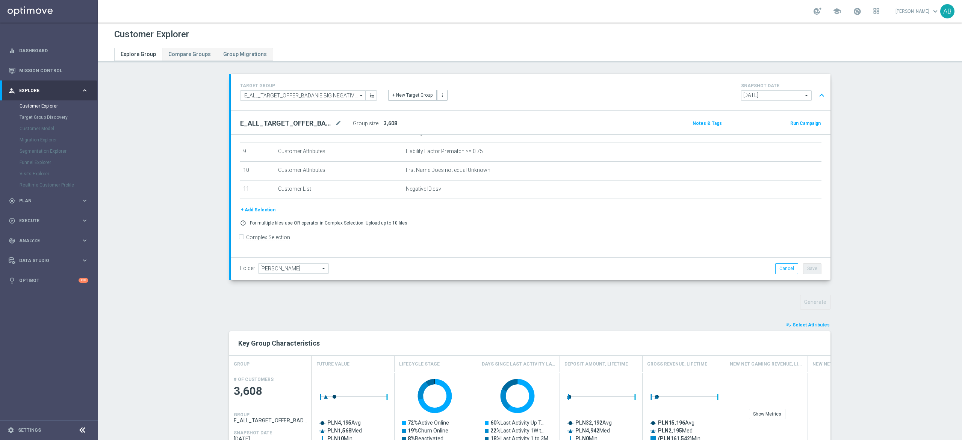
drag, startPoint x: 939, startPoint y: 94, endPoint x: 918, endPoint y: 96, distance: 21.1
click at [937, 94] on section "TARGET GROUP E_ALL_TARGET_OFFER_BADANIE BIG NEGATIVE_260825 E_ALL_TARGET_OFFER_…" at bounding box center [530, 390] width 865 height 633
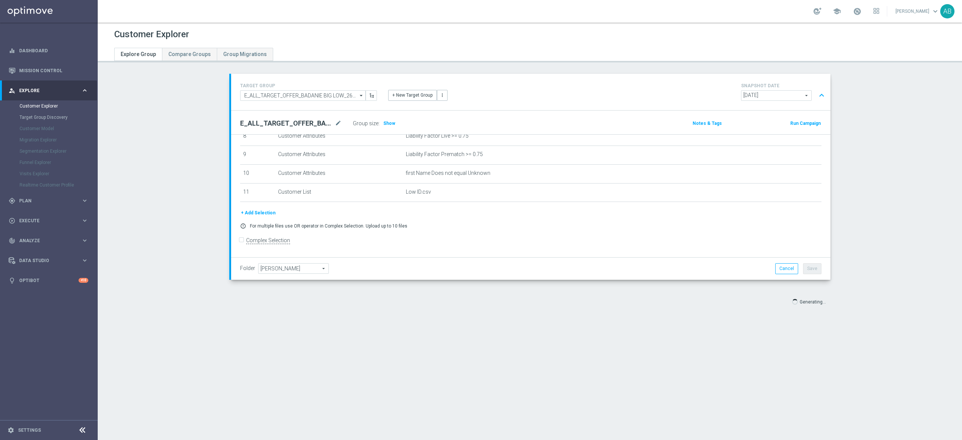
scroll to position [167, 0]
click at [383, 121] on span "Show" at bounding box center [389, 123] width 12 height 5
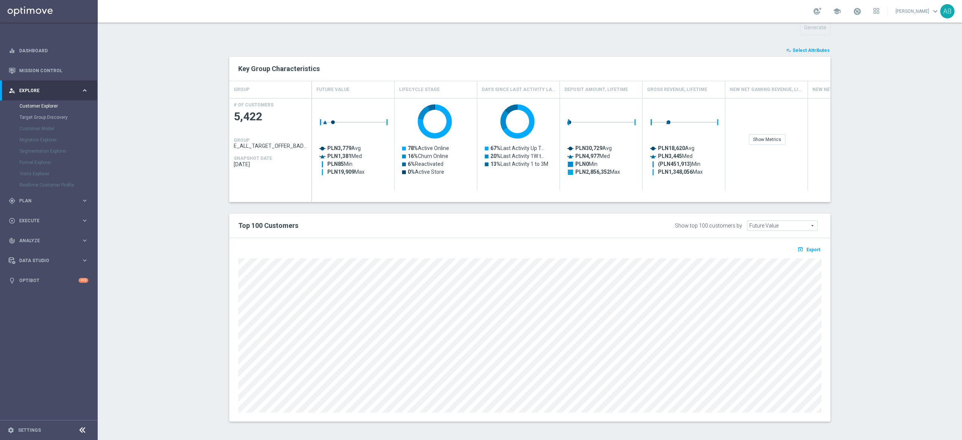
scroll to position [276, 0]
click at [807, 248] on span "Export" at bounding box center [814, 249] width 14 height 5
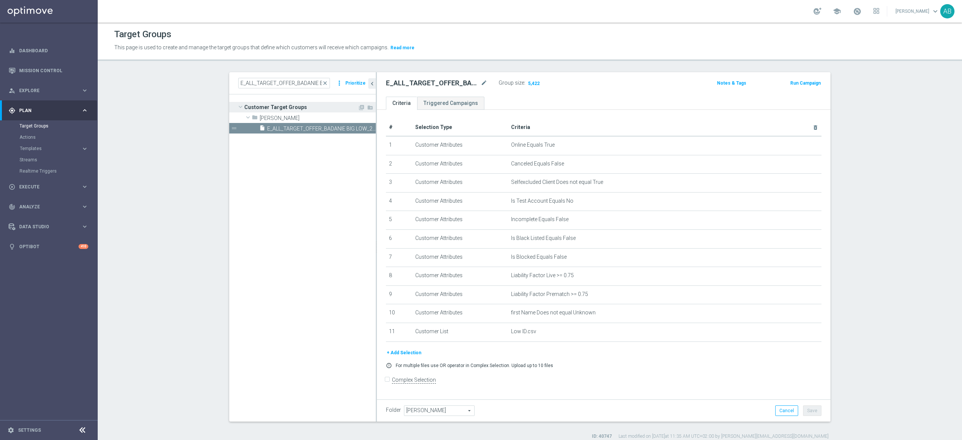
scroll to position [7, 0]
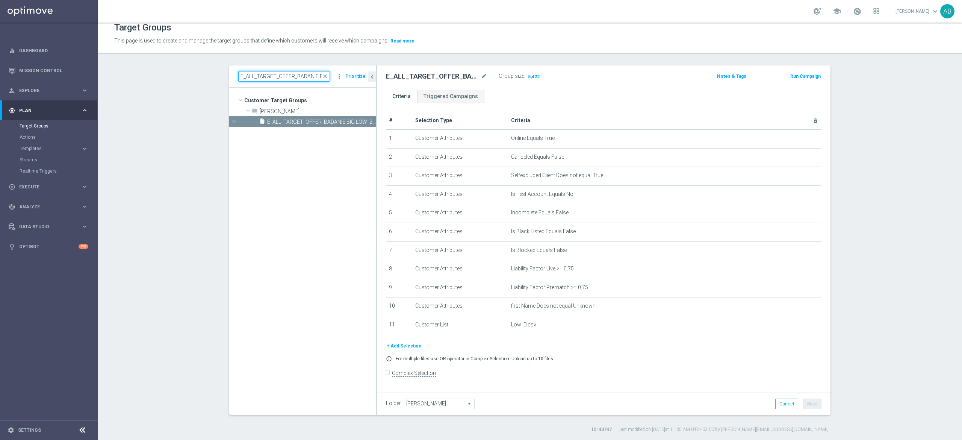
click at [291, 75] on input "E_ALL_TARGET_OFFER_BADANIE BIG LOW_260825" at bounding box center [284, 76] width 92 height 11
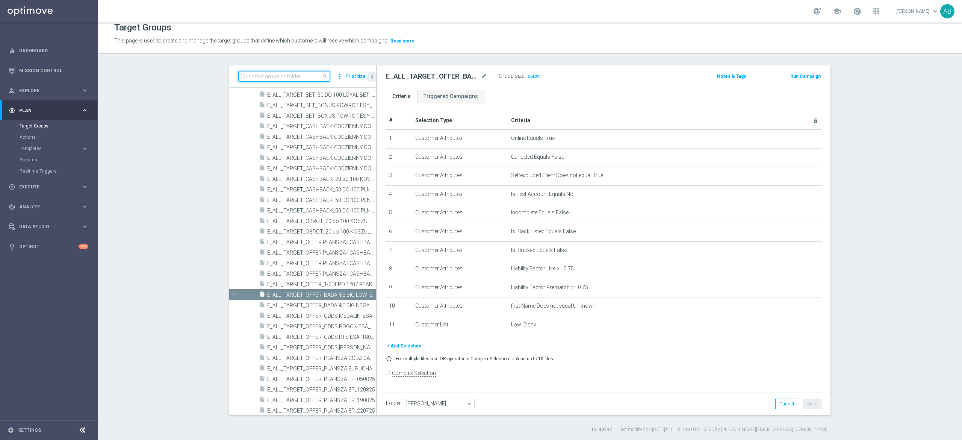
paste input "E_ALL_TARGET_OFFER_BADANIE BIG HIGH_260825"
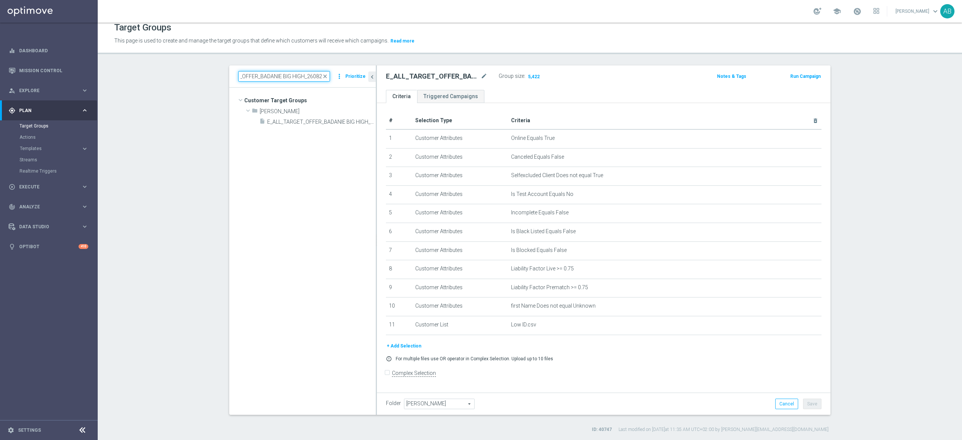
scroll to position [0, 0]
type input "E_ALL_TARGET_OFFER_BADANIE BIG HIGH_260825"
click at [297, 126] on div "insert_drive_file E_ALL_TARGET_OFFER_BADANIE BIG HIGH_260825" at bounding box center [309, 121] width 100 height 11
click at [530, 77] on span "Show" at bounding box center [533, 76] width 12 height 5
click at [530, 77] on span "4,932" at bounding box center [533, 77] width 13 height 7
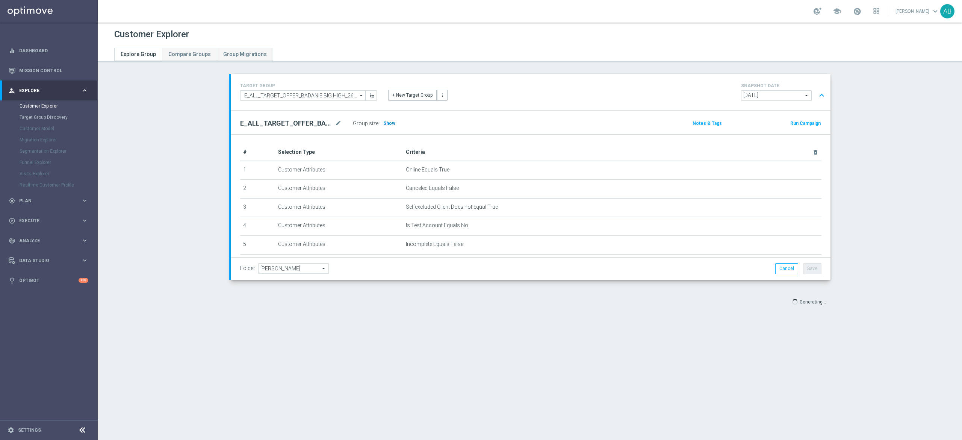
click at [383, 125] on span "Show" at bounding box center [389, 123] width 12 height 5
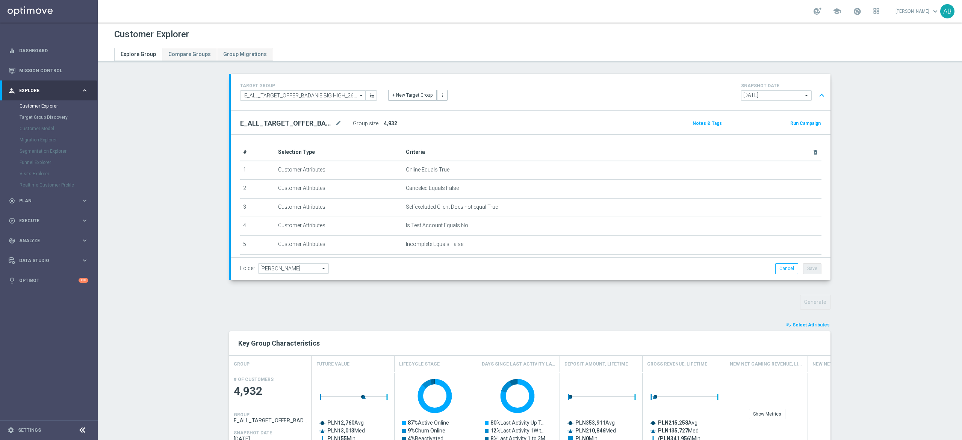
click at [883, 286] on section "TARGET GROUP E_ALL_TARGET_OFFER_BADANIE BIG HIGH_260825 E_ALL_TARGET_OFFER_BADA…" at bounding box center [530, 308] width 865 height 468
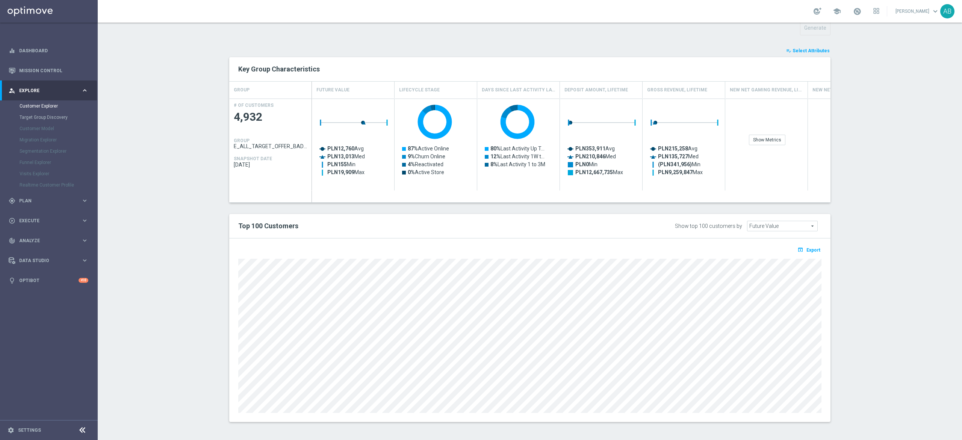
scroll to position [276, 0]
click at [807, 248] on span "Export" at bounding box center [814, 249] width 14 height 5
